Goal: Task Accomplishment & Management: Manage account settings

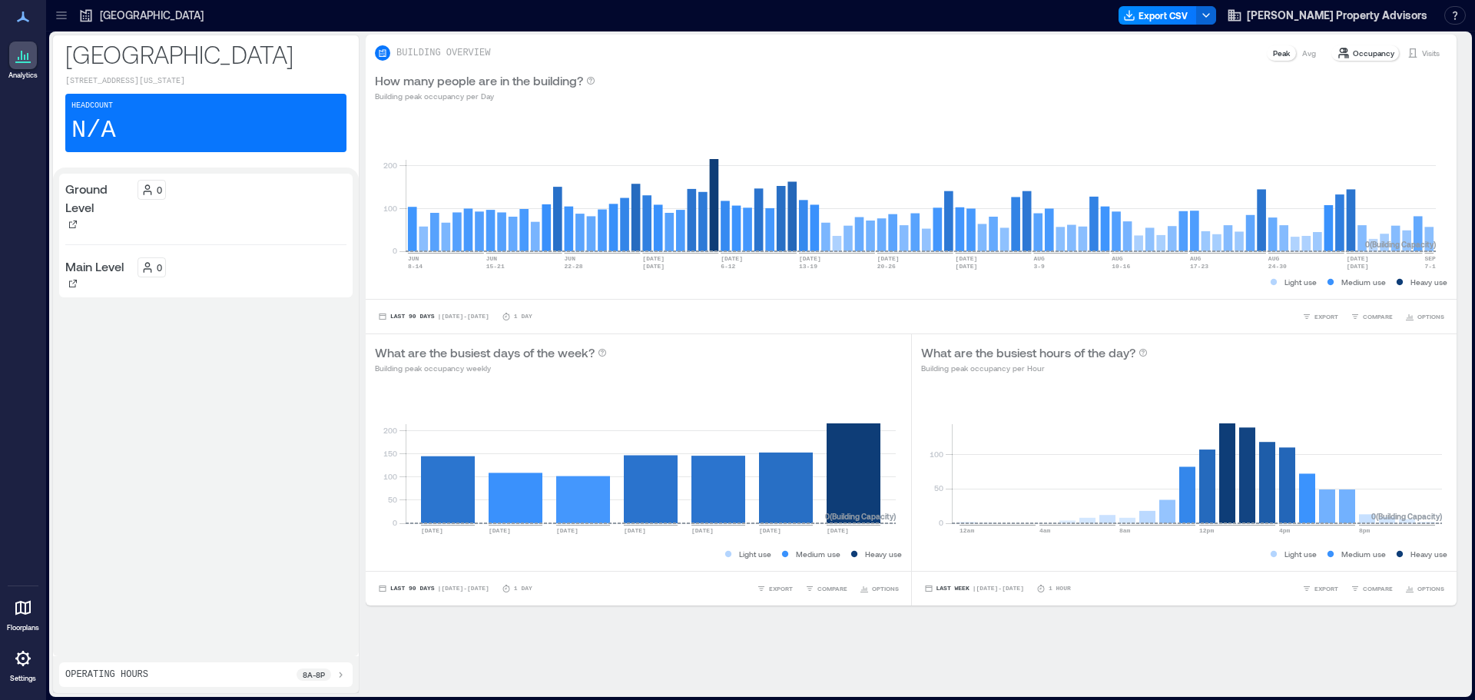
click at [124, 217] on p "Ground Level" at bounding box center [98, 198] width 66 height 37
click at [1358, 55] on p "Occupancy" at bounding box center [1373, 53] width 41 height 12
click at [1298, 18] on button "[PERSON_NAME] Property Advisors" at bounding box center [1327, 15] width 210 height 25
click at [1328, 71] on button "Your account" at bounding box center [1350, 77] width 141 height 25
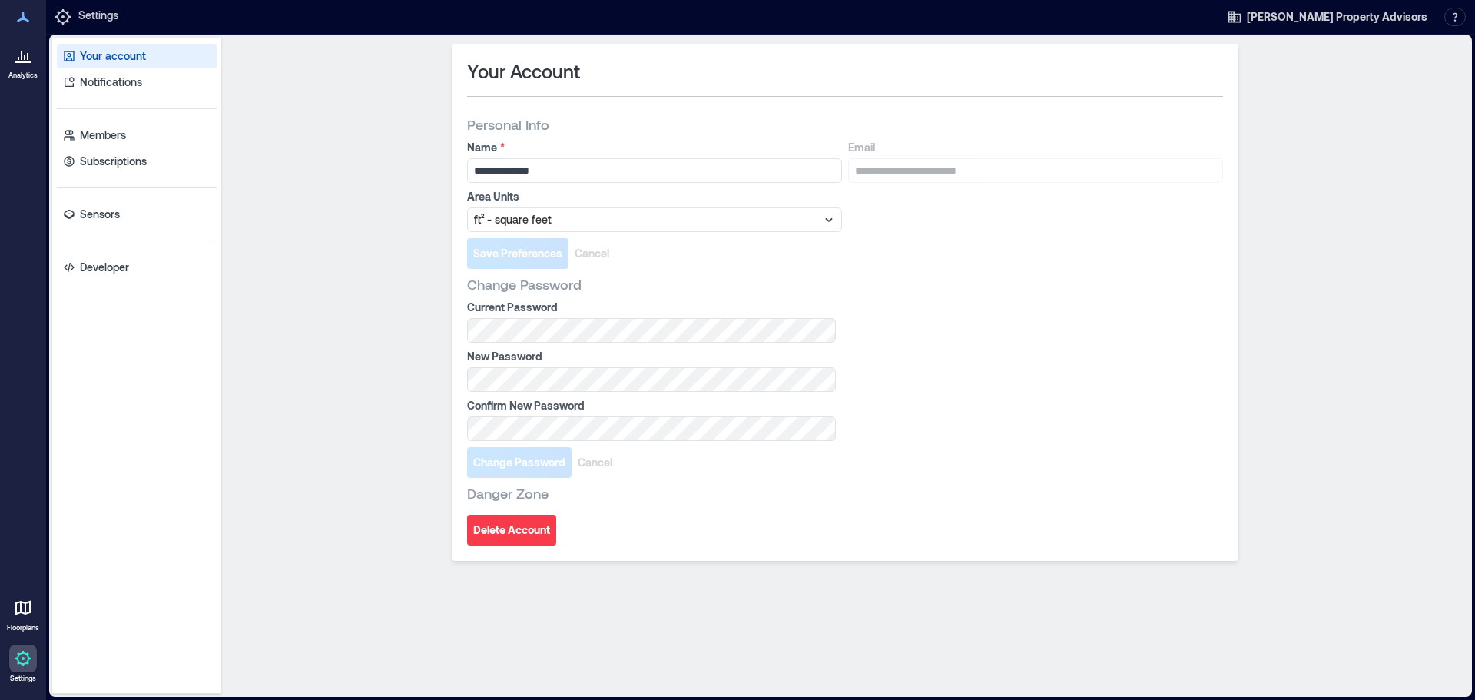
click at [23, 64] on icon at bounding box center [23, 55] width 18 height 18
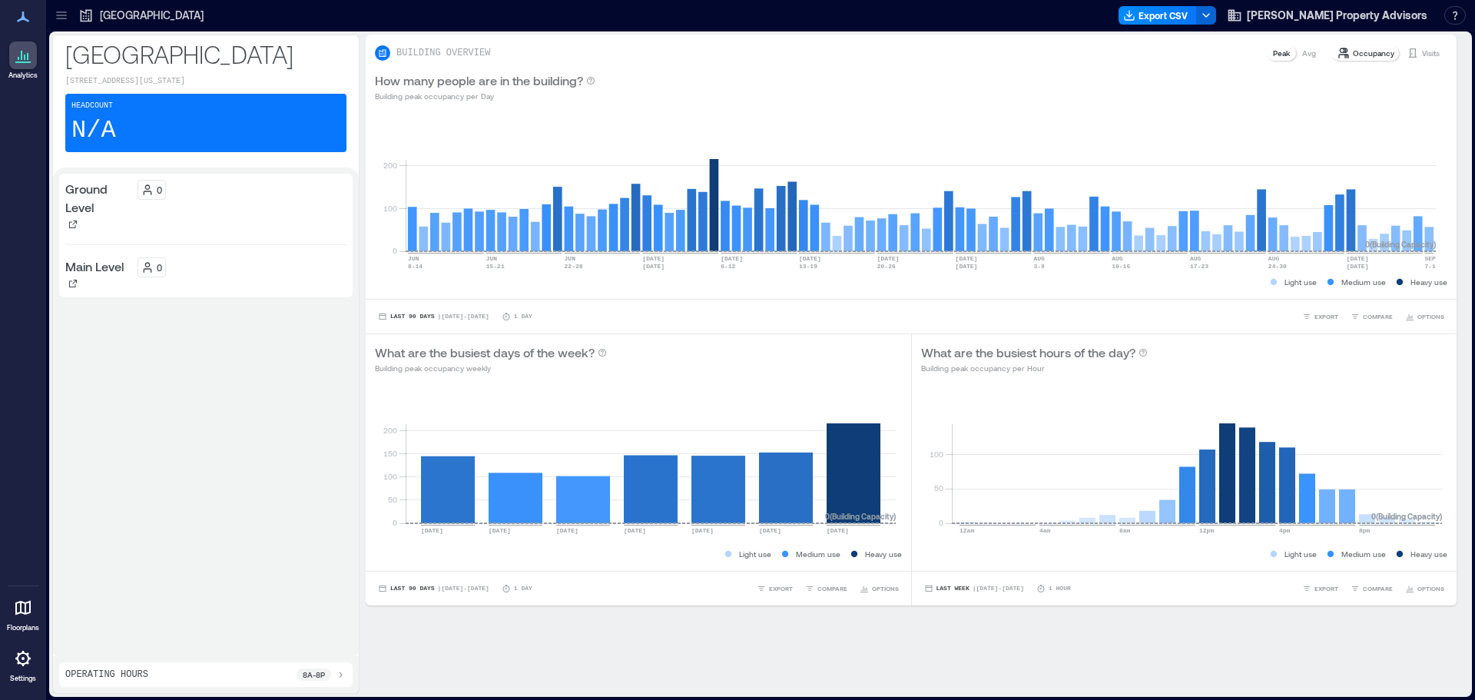
click at [80, 209] on p "Ground Level" at bounding box center [98, 198] width 66 height 37
click at [19, 613] on icon at bounding box center [22, 608] width 15 height 15
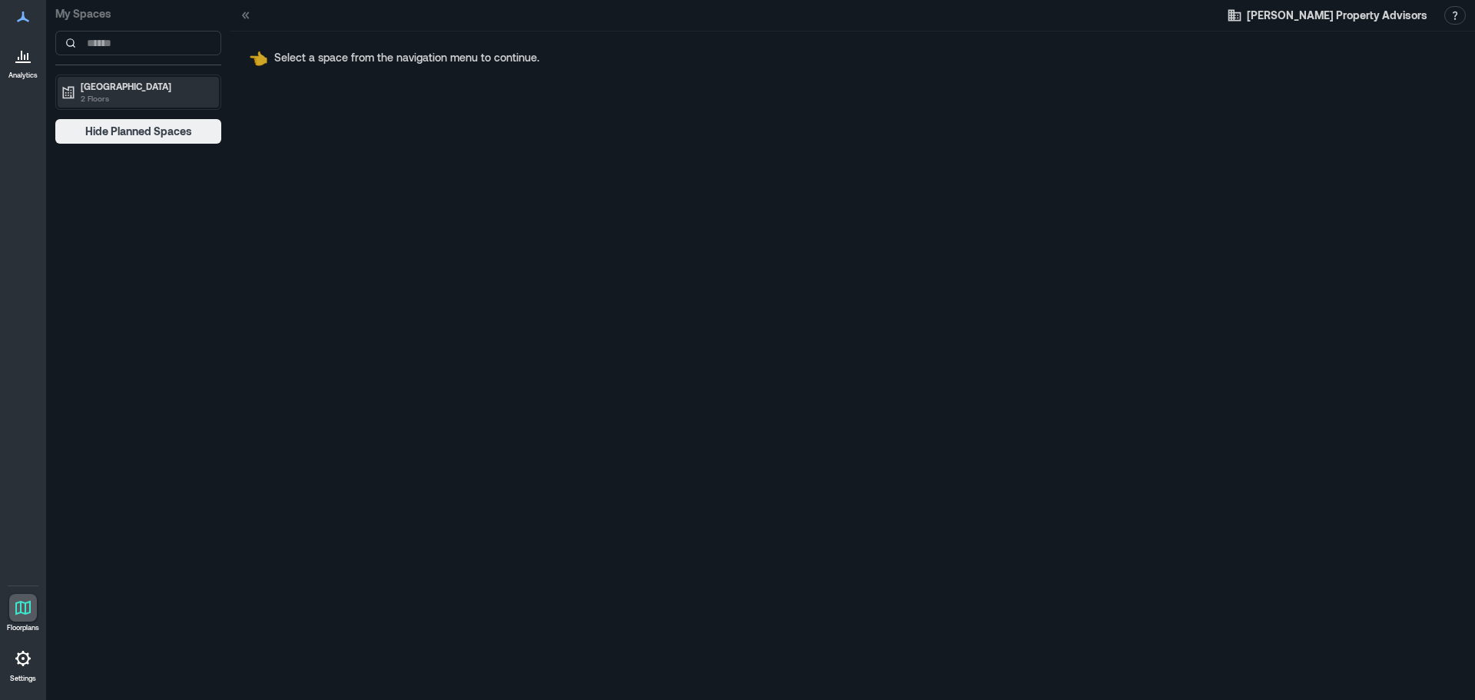
click at [129, 104] on p "2 Floors" at bounding box center [145, 98] width 129 height 12
click at [124, 120] on p "Ground Level" at bounding box center [107, 118] width 56 height 12
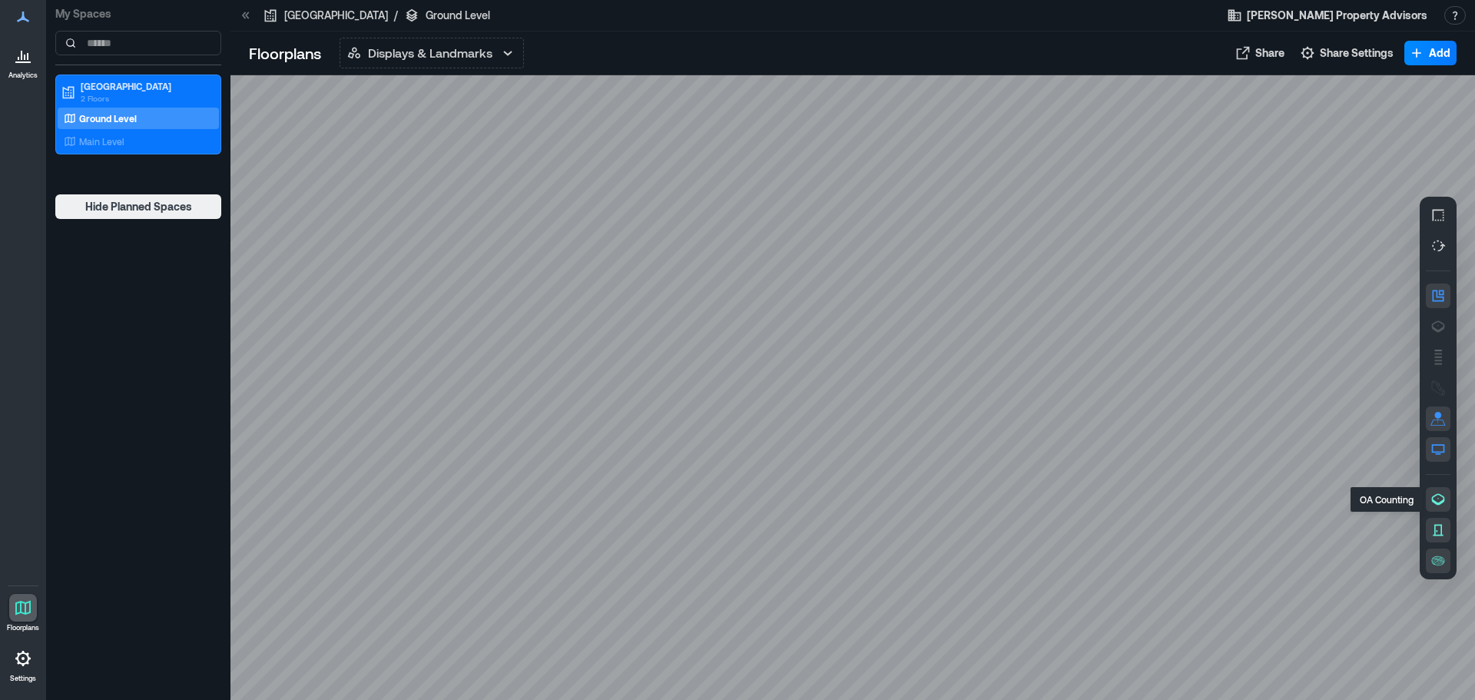
click at [1436, 494] on icon "button" at bounding box center [1438, 499] width 13 height 12
click at [1440, 565] on icon "button" at bounding box center [1438, 560] width 15 height 15
click at [104, 141] on p "Main Level" at bounding box center [101, 141] width 45 height 12
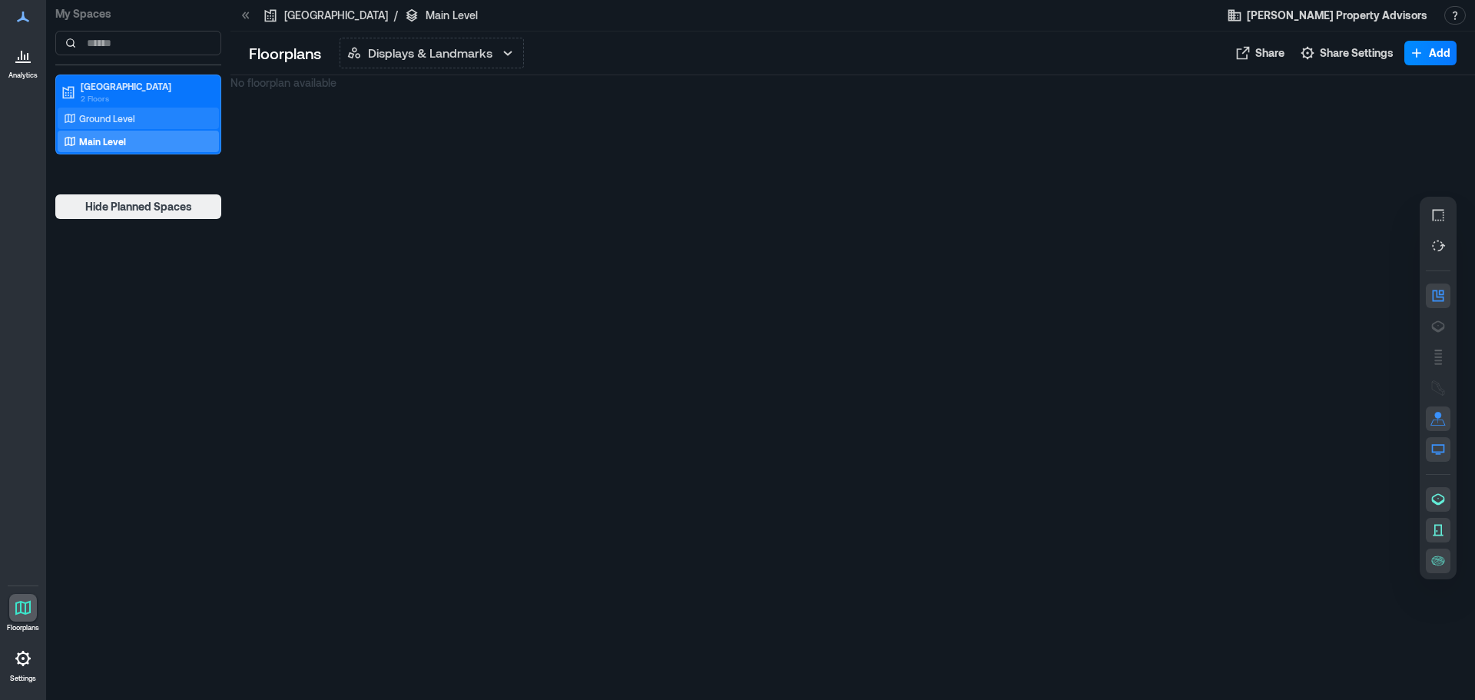
click at [105, 111] on div "Ground Level" at bounding box center [135, 118] width 149 height 15
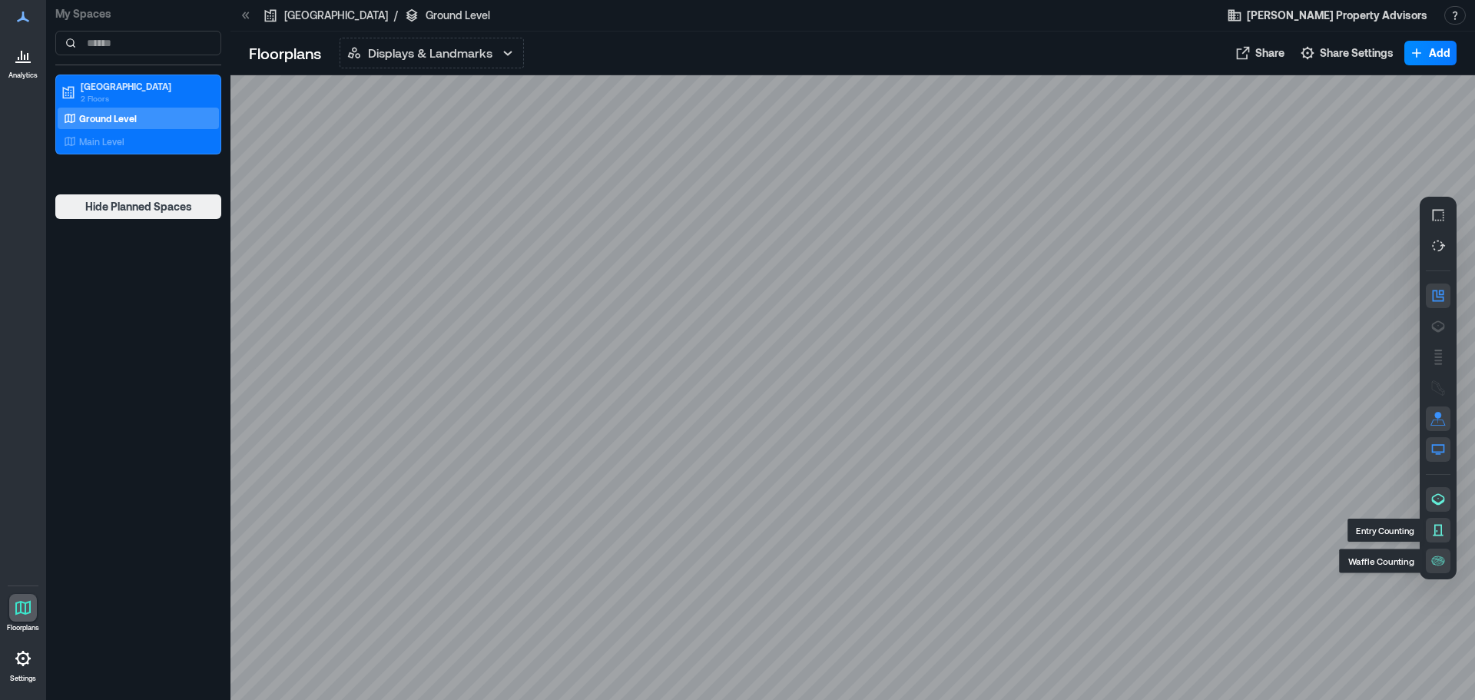
click at [1437, 527] on icon "button" at bounding box center [1438, 529] width 15 height 15
click at [17, 658] on icon at bounding box center [22, 658] width 15 height 15
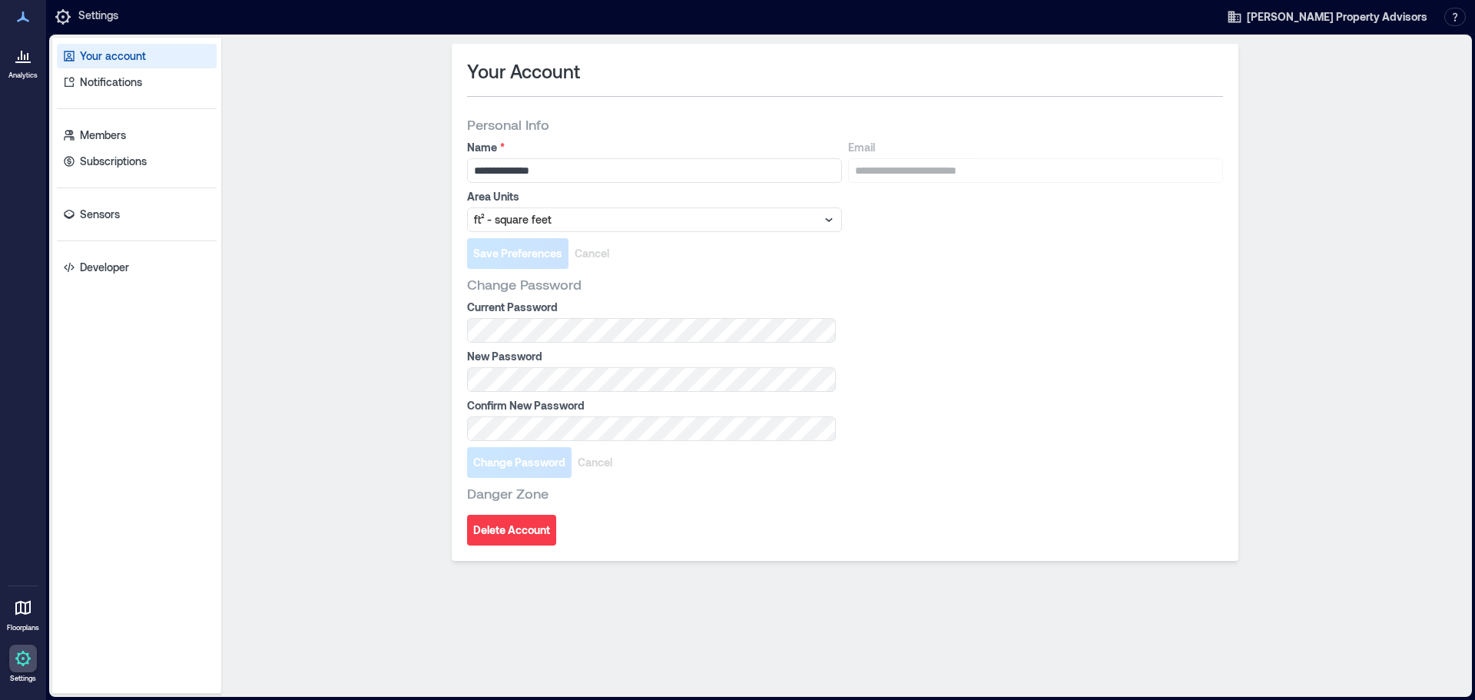
click at [107, 201] on div "Your account Notifications Members Subscriptions Sensors Developer" at bounding box center [136, 366] width 169 height 656
click at [106, 218] on p "Sensors" at bounding box center [100, 214] width 40 height 15
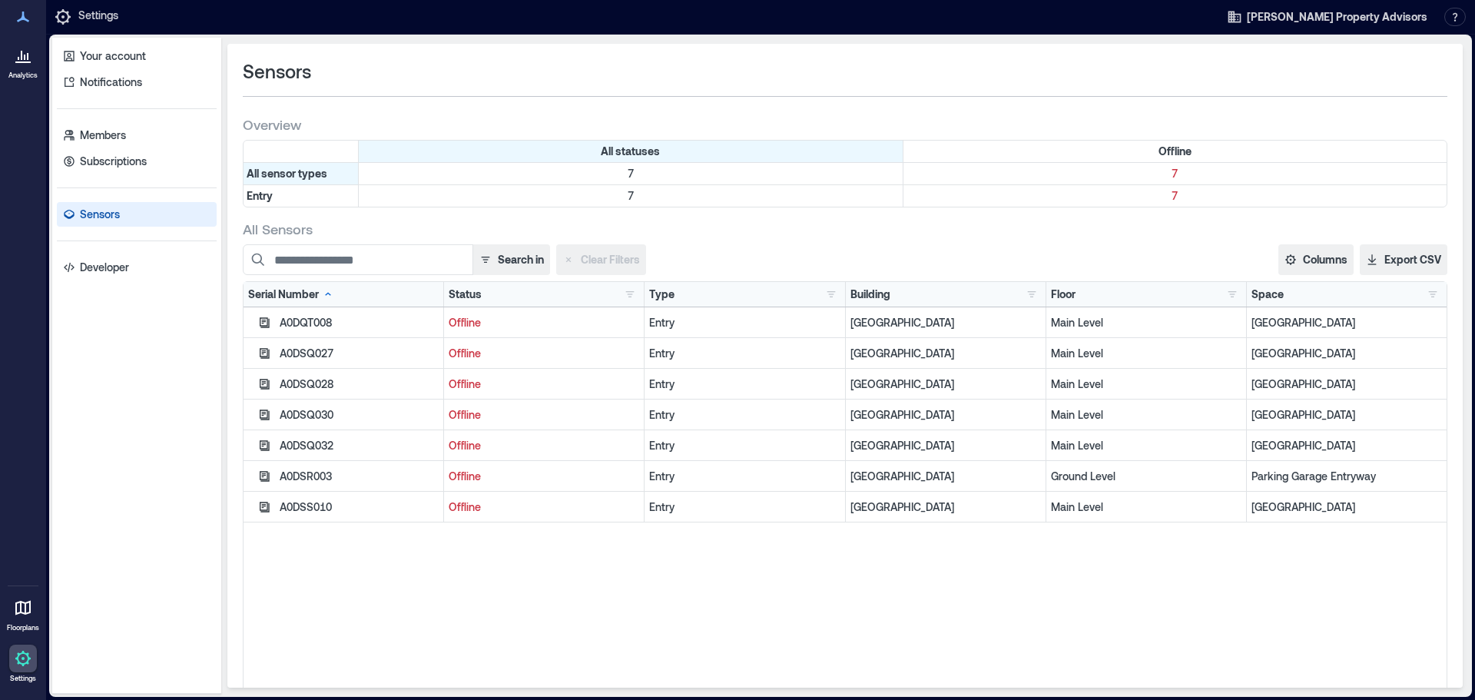
click at [456, 320] on p "Offline" at bounding box center [544, 322] width 191 height 15
click at [270, 320] on button "button" at bounding box center [263, 322] width 19 height 18
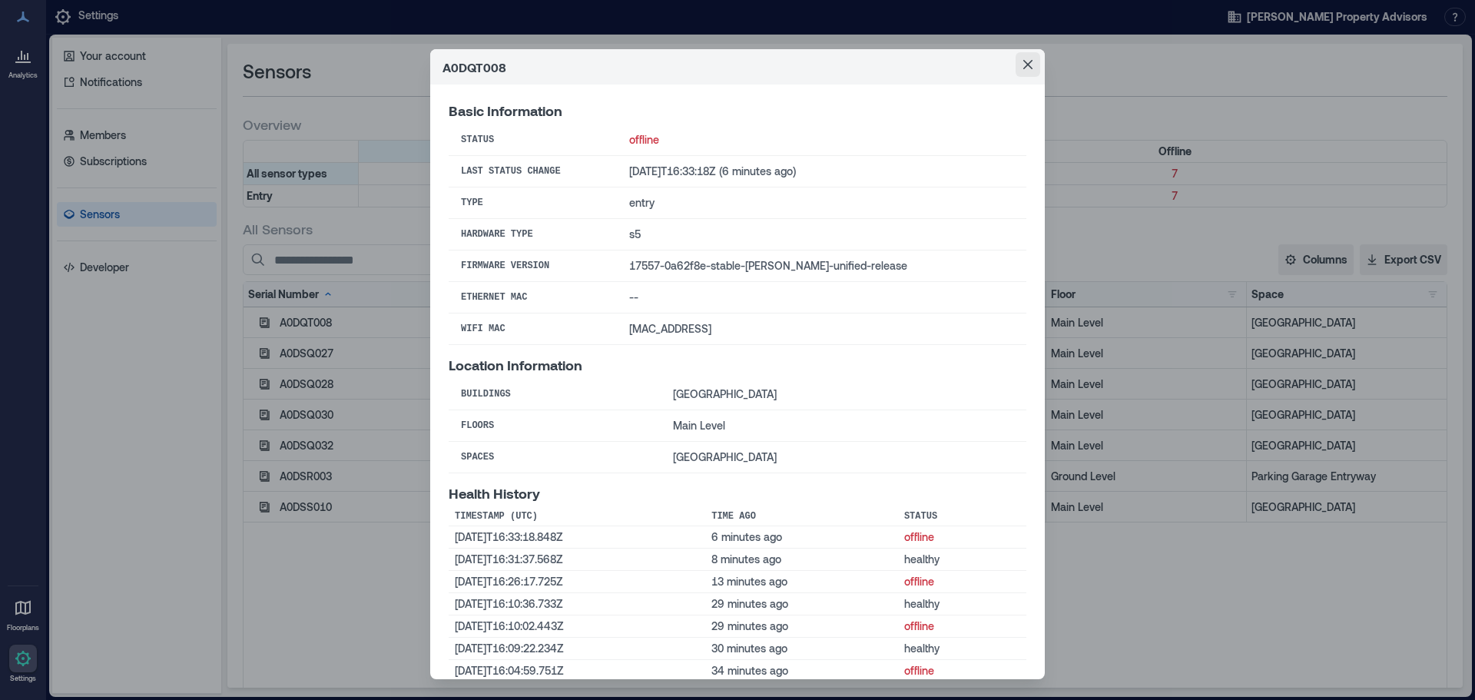
click at [1023, 67] on icon "Close" at bounding box center [1027, 64] width 9 height 9
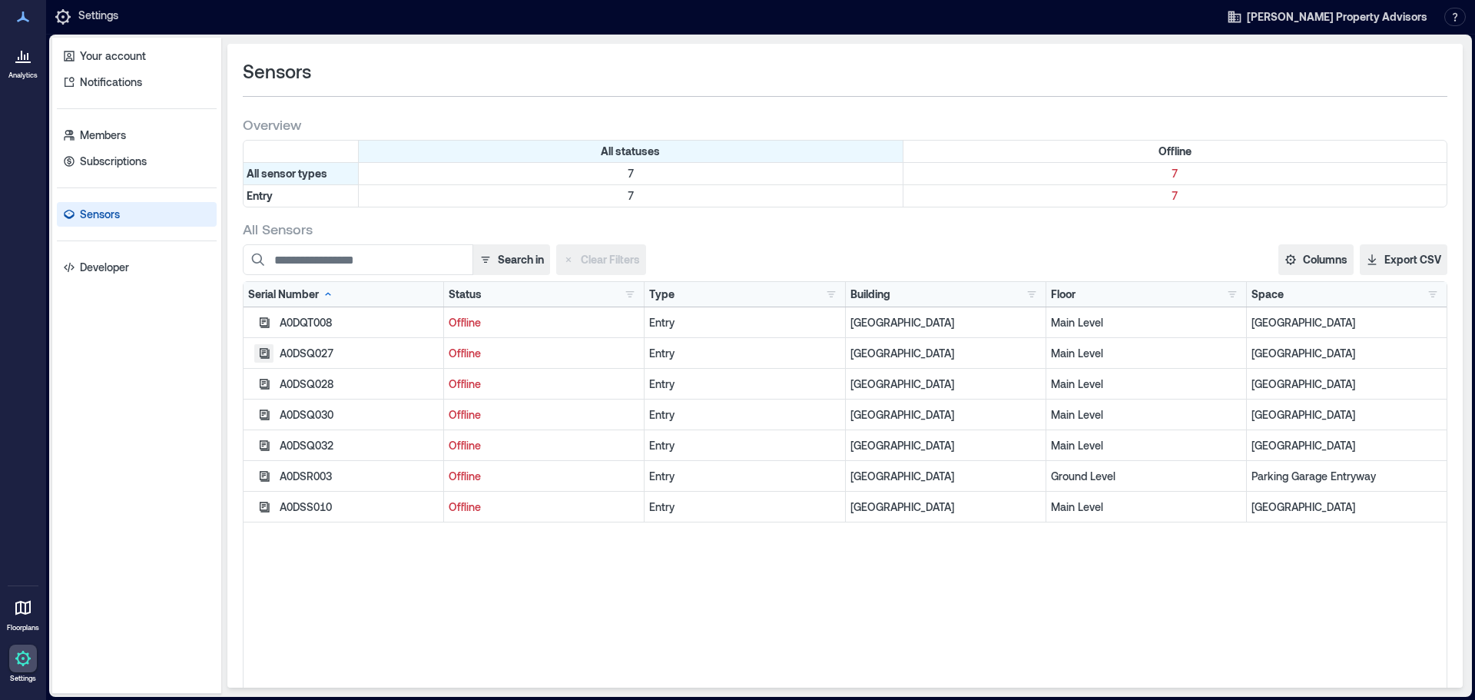
click at [267, 350] on icon "button" at bounding box center [265, 353] width 10 height 10
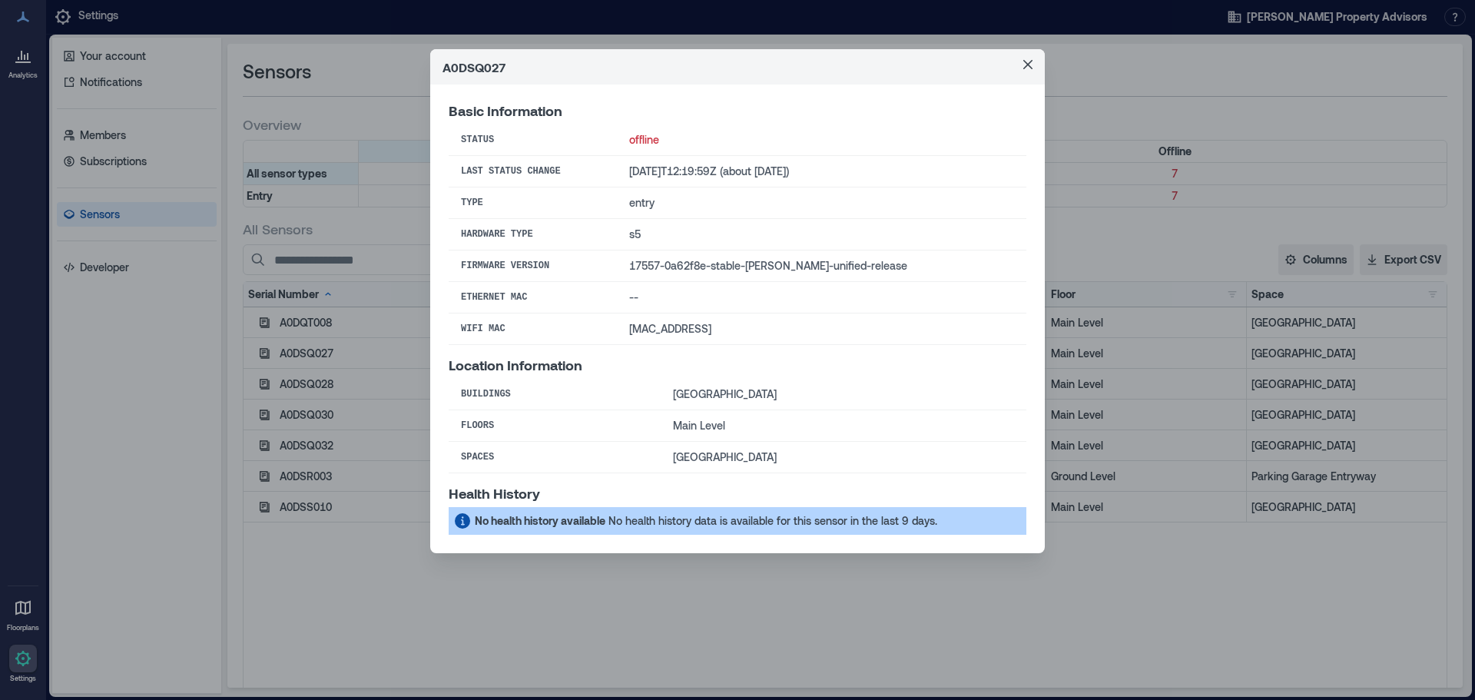
click at [763, 522] on div "No health history data is available for this sensor in the last 9 days." at bounding box center [772, 521] width 329 height 18
click at [1023, 60] on button "Close" at bounding box center [1028, 64] width 25 height 25
